Goal: Information Seeking & Learning: Learn about a topic

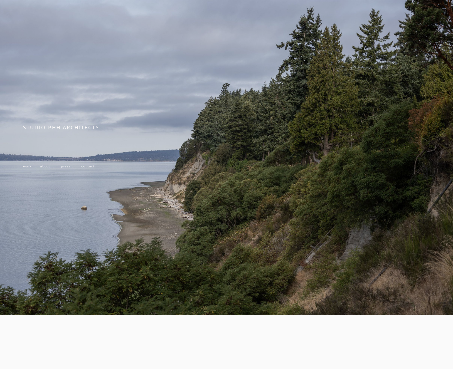
click at [45, 167] on span "about" at bounding box center [45, 166] width 10 height 5
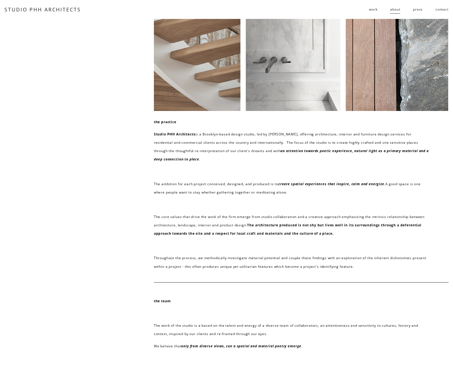
click at [372, 8] on span "work" at bounding box center [373, 9] width 8 height 8
click at [0, 0] on span "residential" at bounding box center [0, 0] width 0 height 0
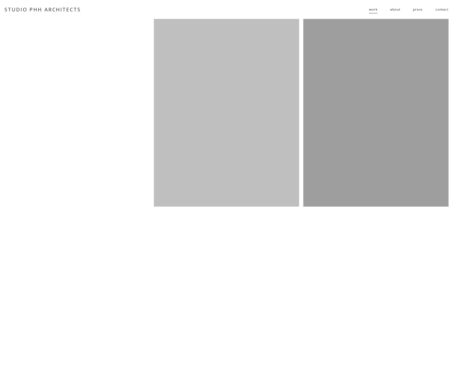
scroll to position [792, 0]
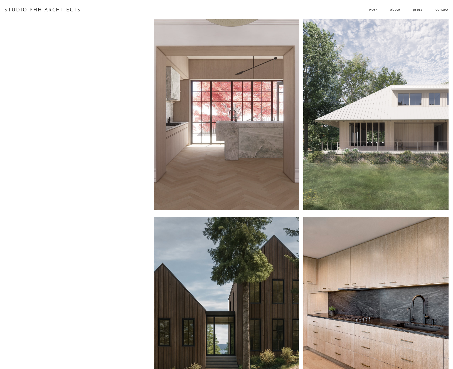
click at [251, 112] on div at bounding box center [226, 114] width 145 height 191
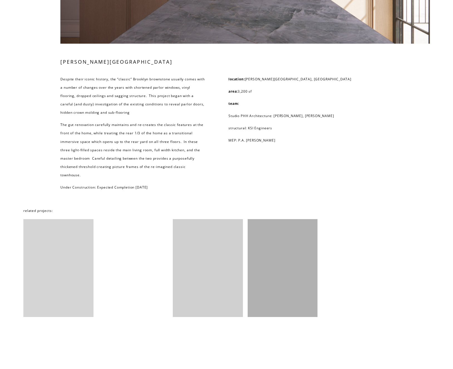
scroll to position [1388, 0]
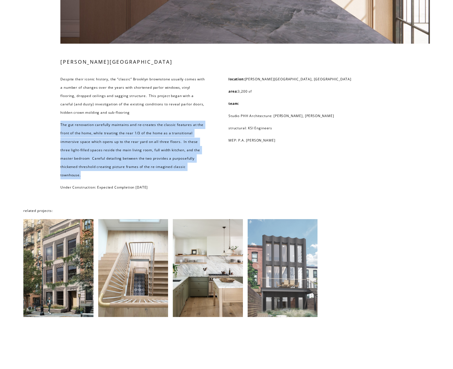
drag, startPoint x: 85, startPoint y: 174, endPoint x: 60, endPoint y: 125, distance: 55.6
click at [60, 125] on div "[PERSON_NAME][GEOGRAPHIC_DATA] Despite their iconic history, the “classic” Broo…" at bounding box center [226, 124] width 453 height 133
copy p "The gut renovation carefully maintains and re-creates the classic features at t…"
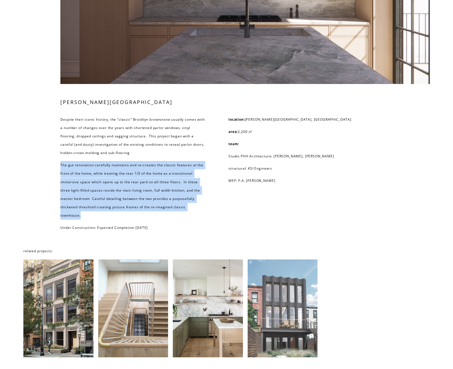
scroll to position [1348, 0]
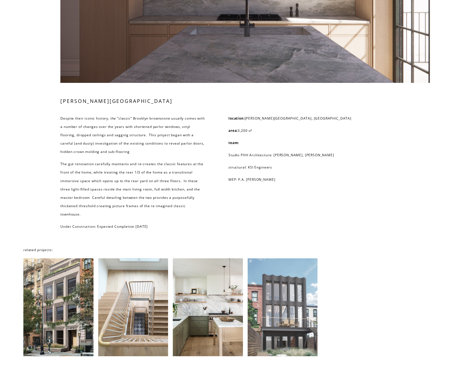
click at [139, 145] on p "Despite their iconic history, the “classic” Brooklyn brownstone usually comes w…" at bounding box center [133, 135] width 146 height 42
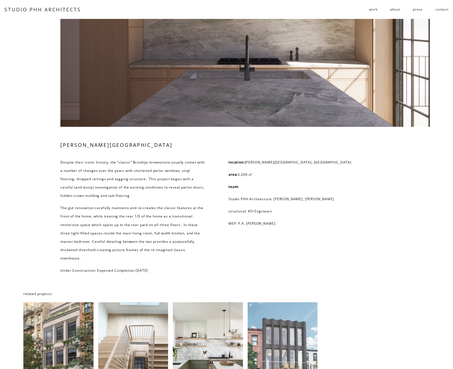
scroll to position [1291, 0]
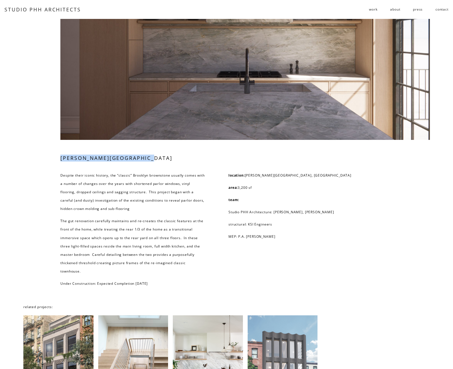
drag, startPoint x: 96, startPoint y: 159, endPoint x: 158, endPoint y: 158, distance: 61.5
click at [159, 158] on h3 "[PERSON_NAME][GEOGRAPHIC_DATA]" at bounding box center [133, 158] width 146 height 7
copy h3 "[PERSON_NAME][GEOGRAPHIC_DATA]"
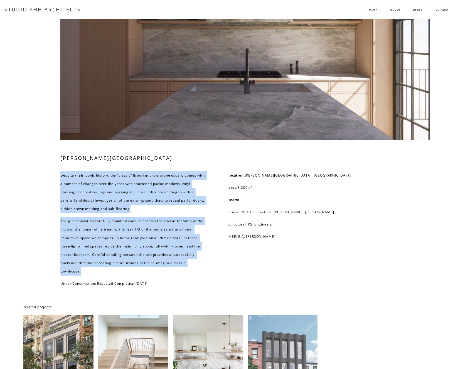
drag, startPoint x: 61, startPoint y: 174, endPoint x: 145, endPoint y: 273, distance: 130.3
click at [145, 273] on div "Despite their iconic history, the “classic” Brooklyn brownstone usually comes w…" at bounding box center [133, 229] width 146 height 117
copy div "Despite their iconic history, the “classic” Brooklyn brownstone usually comes w…"
